Goal: Information Seeking & Learning: Learn about a topic

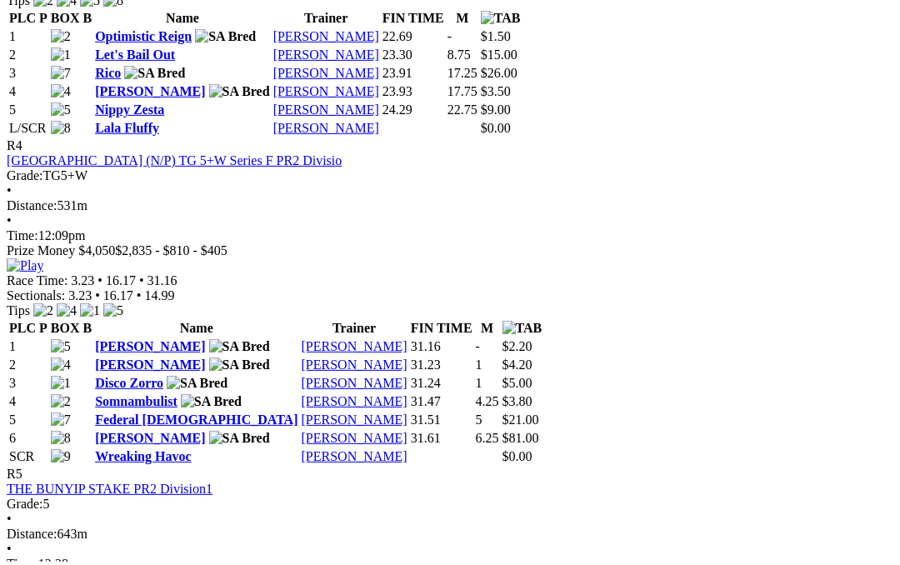
scroll to position [1563, 0]
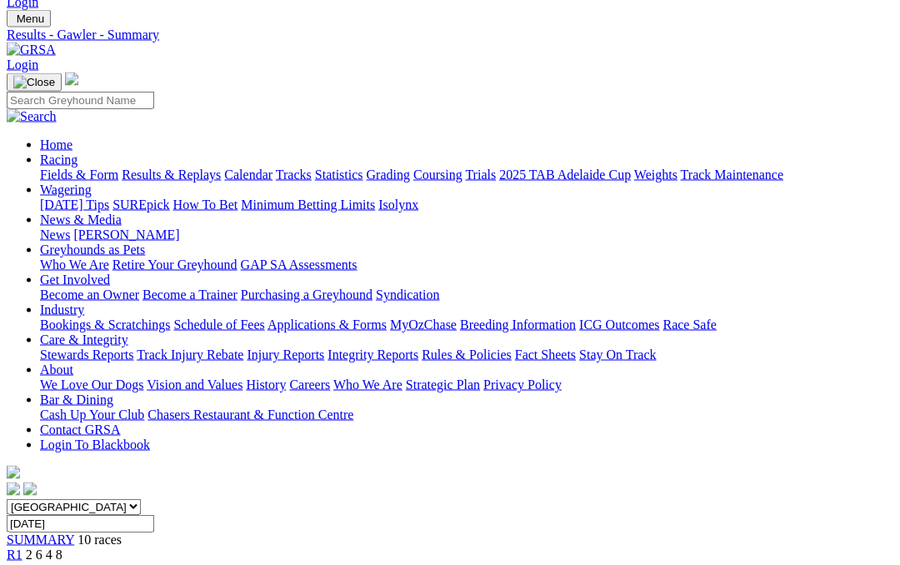
scroll to position [0, 0]
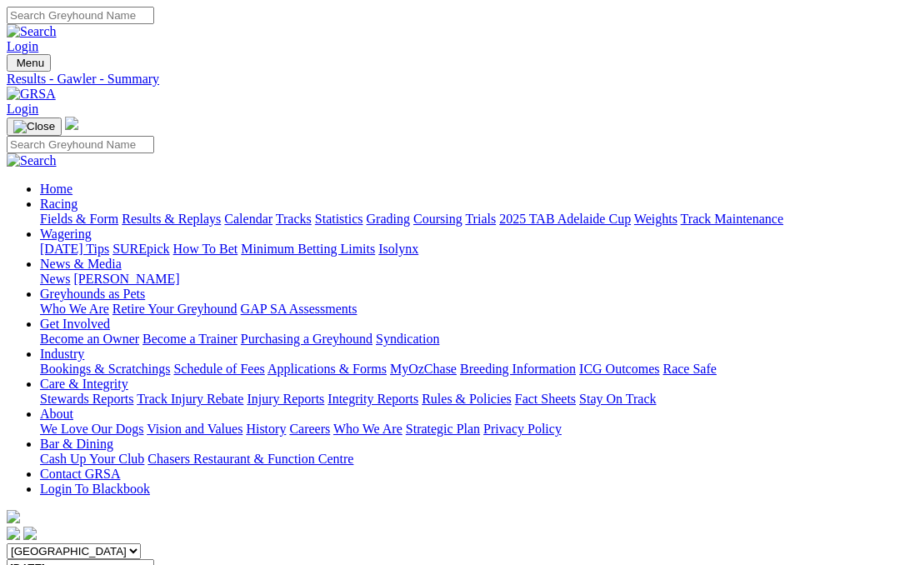
click at [84, 212] on link "Fields & Form" at bounding box center [79, 219] width 78 height 14
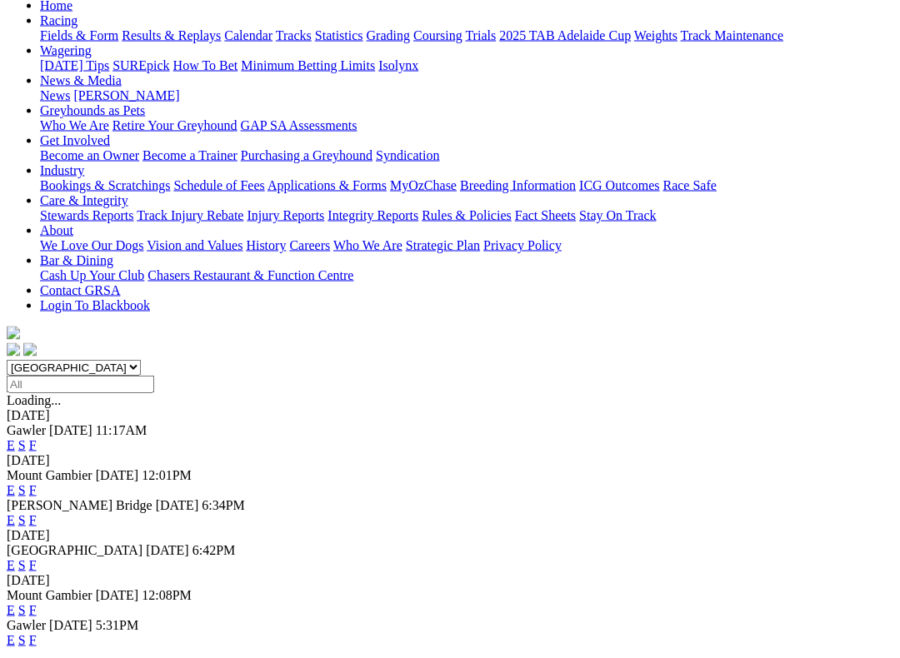
scroll to position [184, 0]
click at [37, 557] on link "F" at bounding box center [32, 564] width 7 height 14
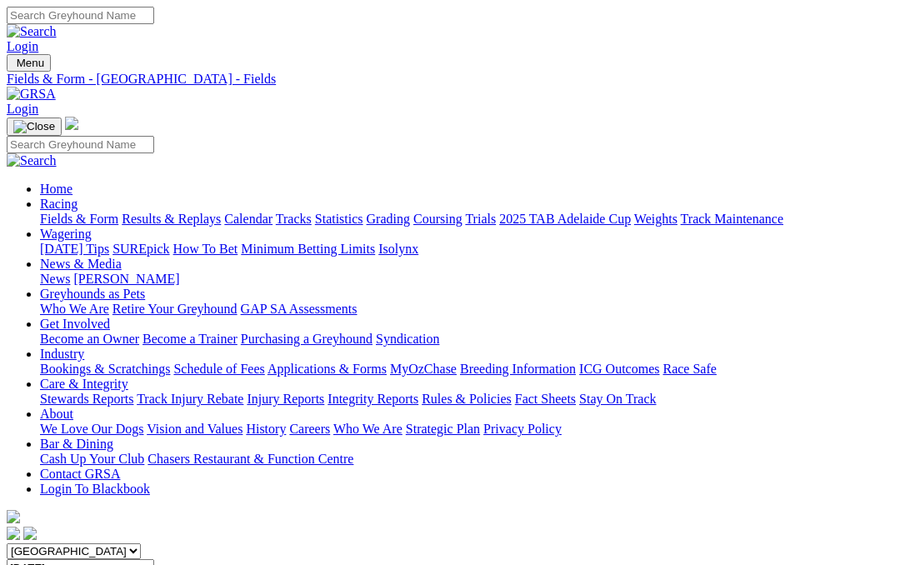
click at [198, 212] on link "Results & Replays" at bounding box center [171, 219] width 99 height 14
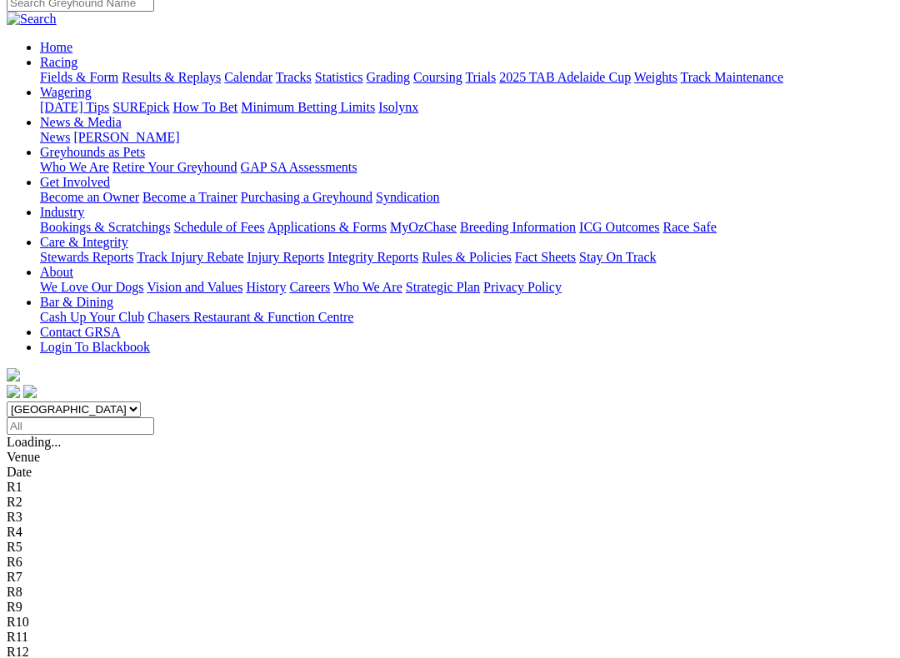
scroll to position [142, 0]
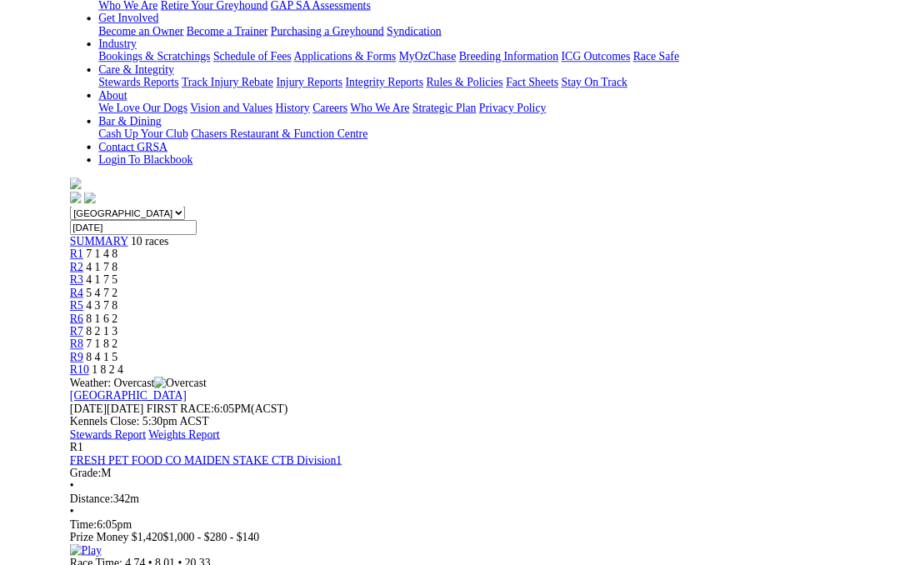
scroll to position [291, 0]
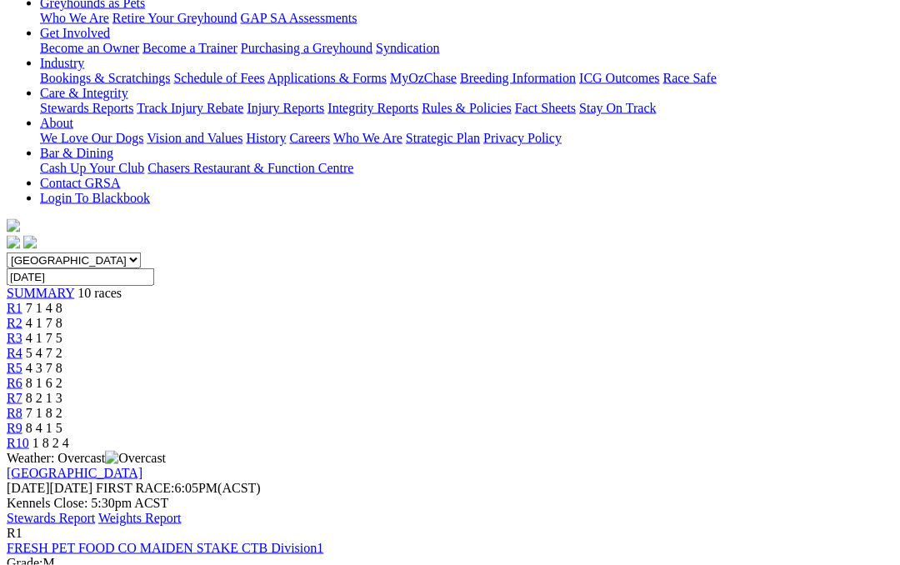
click at [95, 511] on link "Stewards Report" at bounding box center [51, 518] width 88 height 14
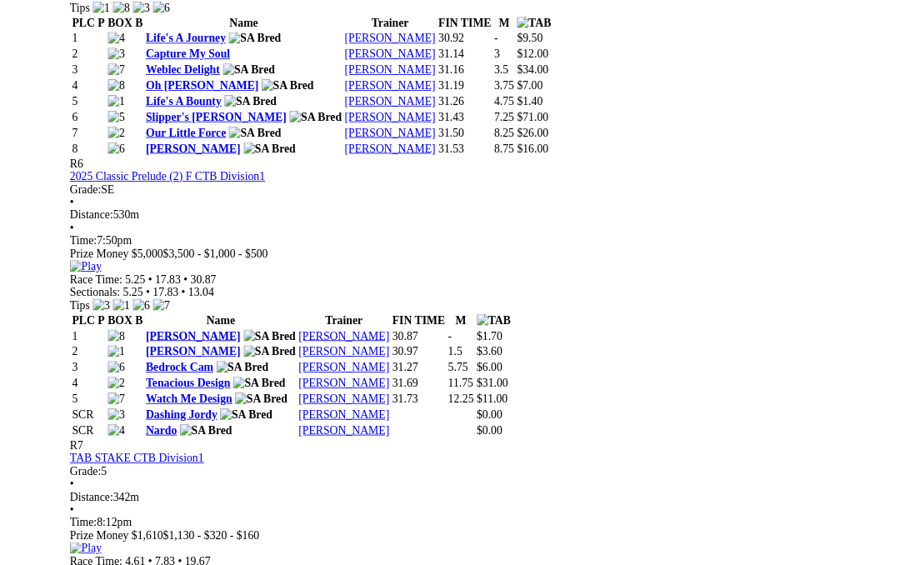
scroll to position [2300, 0]
